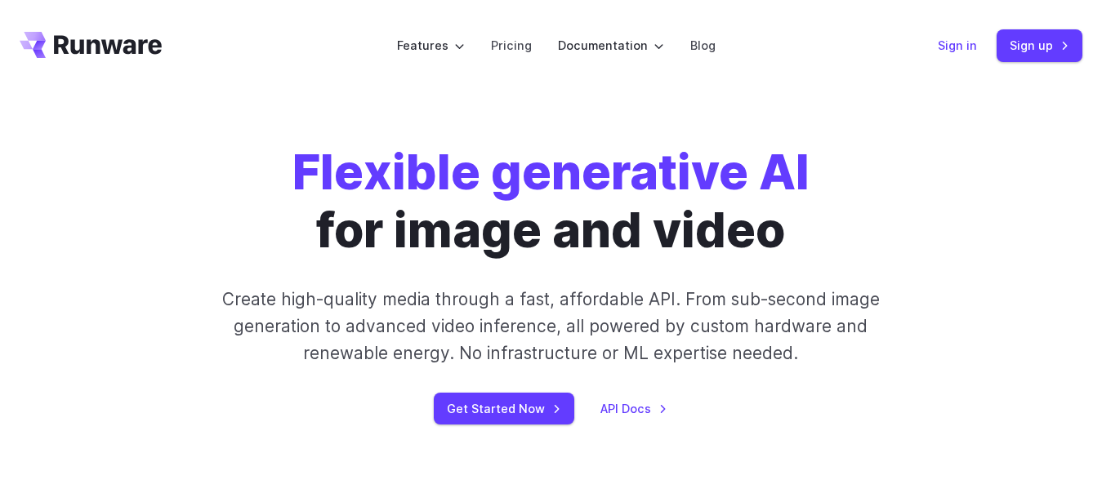
click at [968, 47] on link "Sign in" at bounding box center [956, 45] width 39 height 19
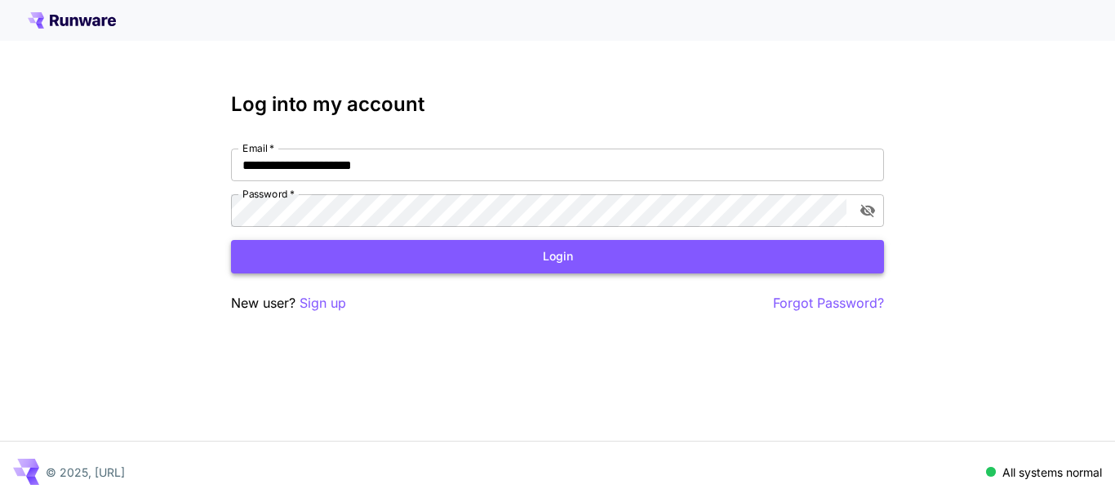
click at [601, 263] on button "Login" at bounding box center [557, 256] width 653 height 33
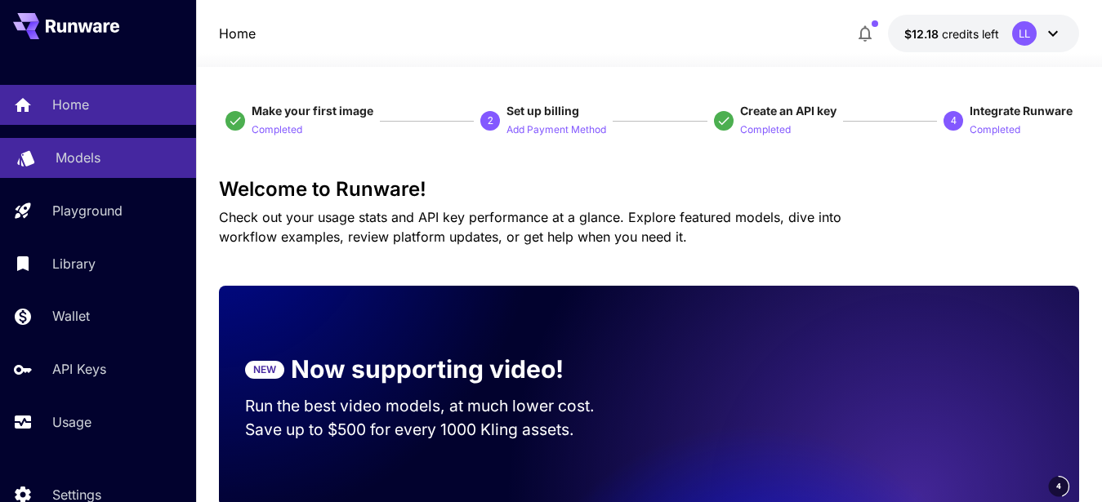
click at [81, 150] on p "Models" at bounding box center [78, 158] width 45 height 20
